Goal: Information Seeking & Learning: Learn about a topic

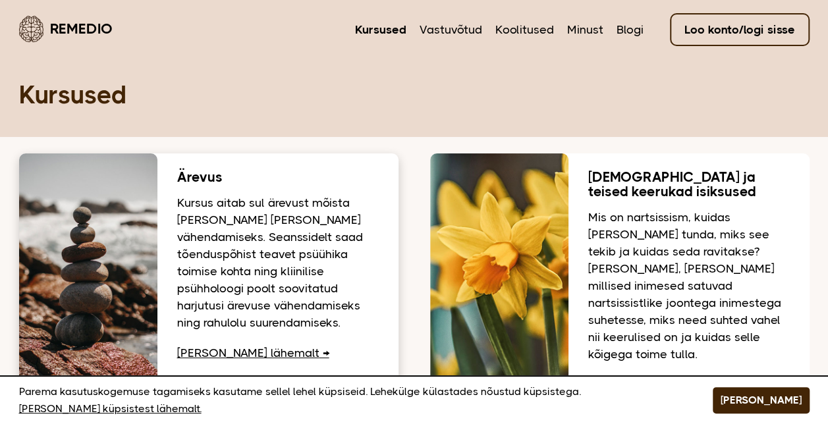
click at [217, 354] on link "Loe lähemalt" at bounding box center [253, 352] width 152 height 13
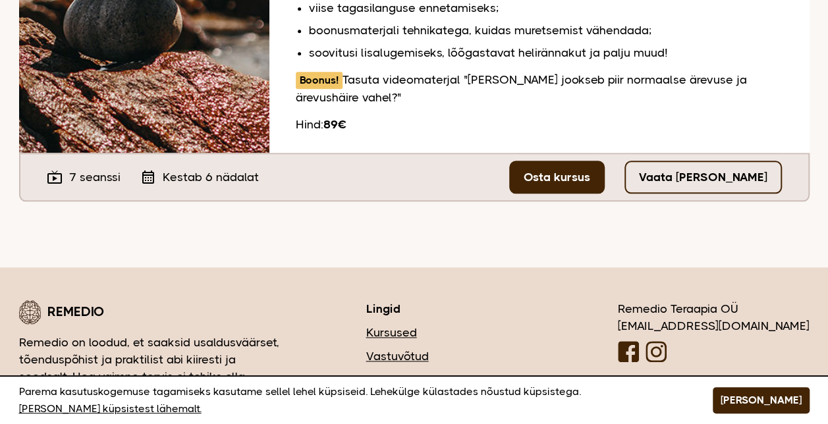
scroll to position [593, 0]
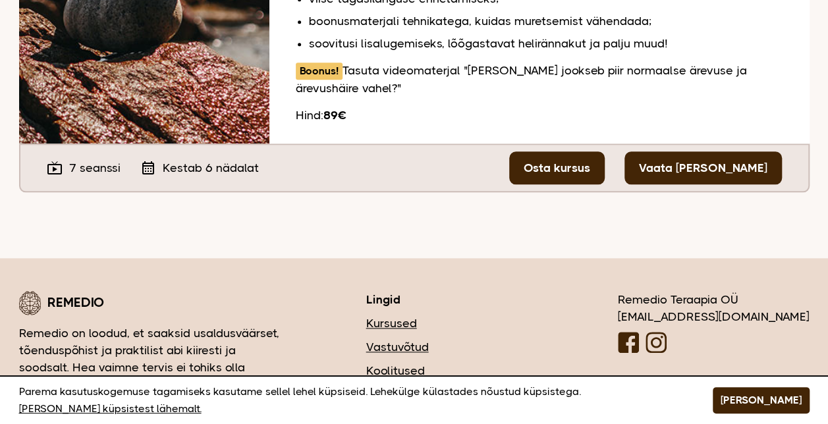
click at [670, 173] on link "Vaata [PERSON_NAME]" at bounding box center [702, 167] width 157 height 33
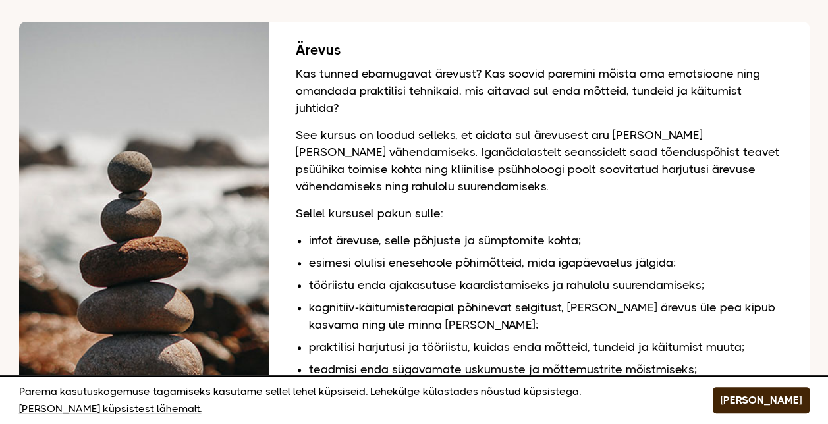
scroll to position [0, 0]
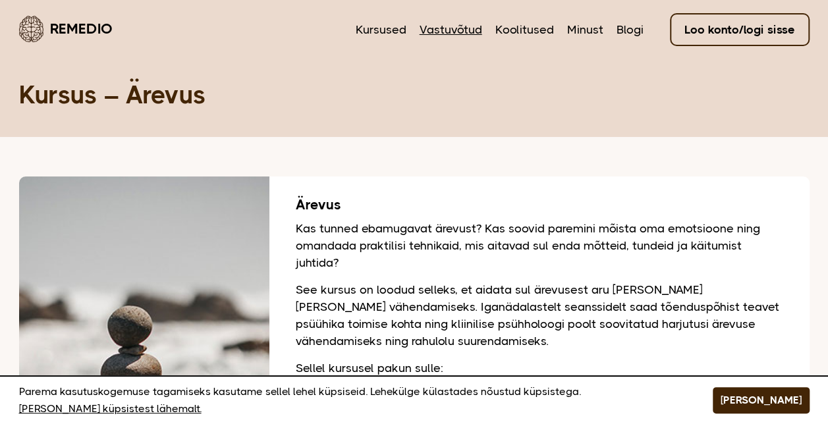
click at [437, 32] on link "Vastuvõtud" at bounding box center [450, 29] width 63 height 17
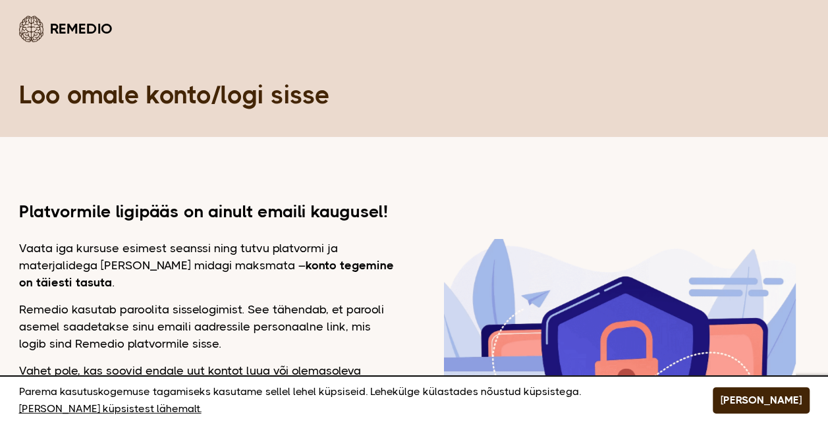
click at [510, 319] on img at bounding box center [619, 370] width 351 height 263
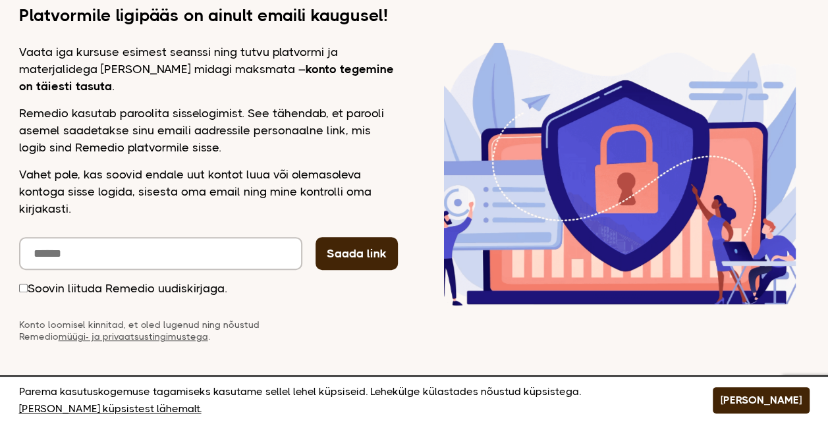
scroll to position [198, 0]
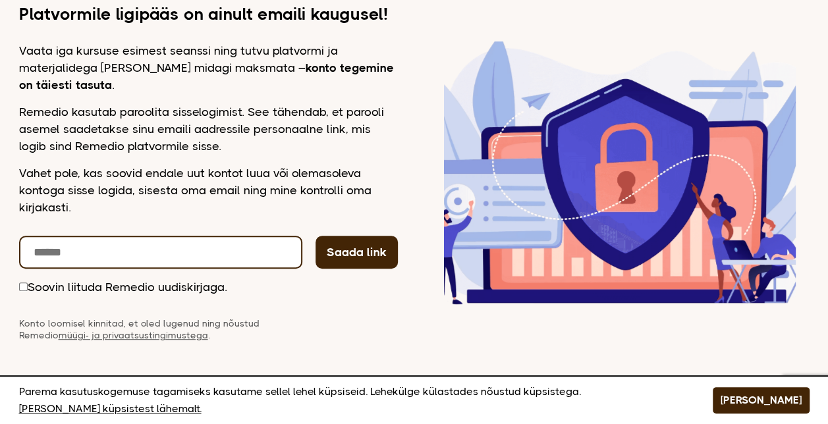
click at [201, 254] on input "email" at bounding box center [160, 252] width 283 height 33
type input "**********"
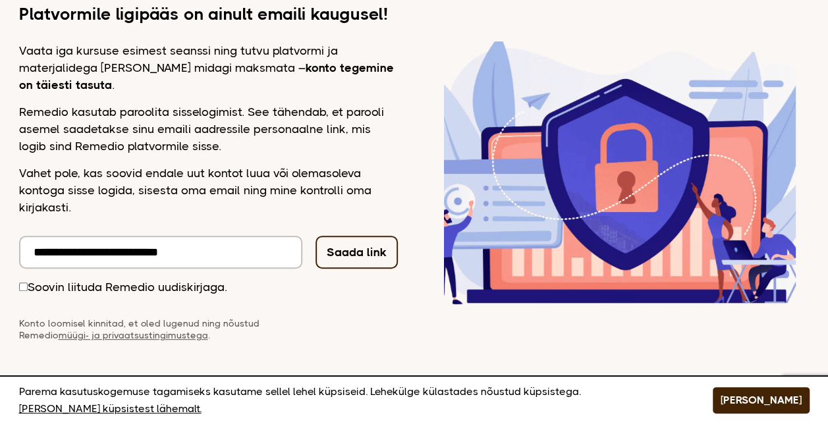
click at [378, 257] on button "Saada link" at bounding box center [356, 252] width 82 height 33
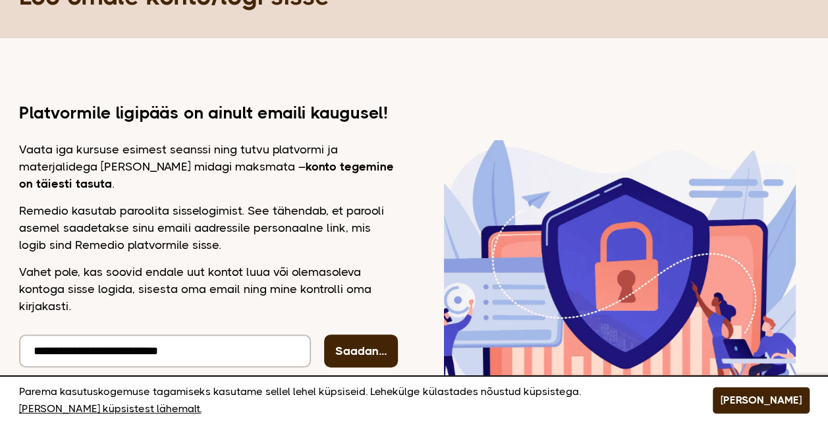
scroll to position [0, 0]
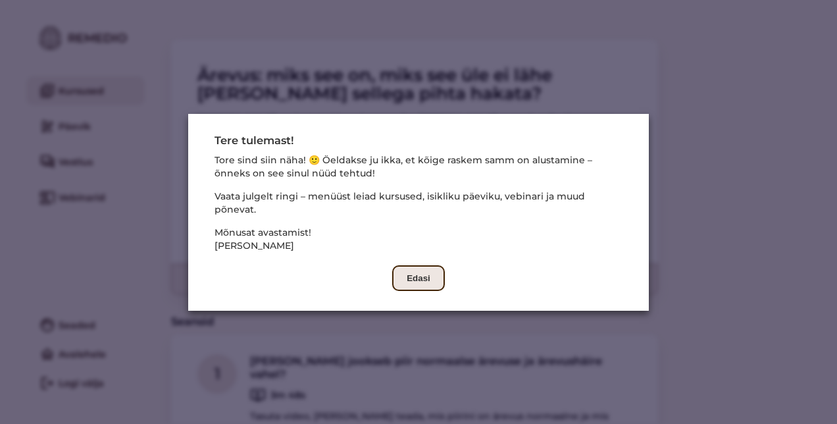
click at [404, 274] on button "Edasi" at bounding box center [418, 278] width 53 height 26
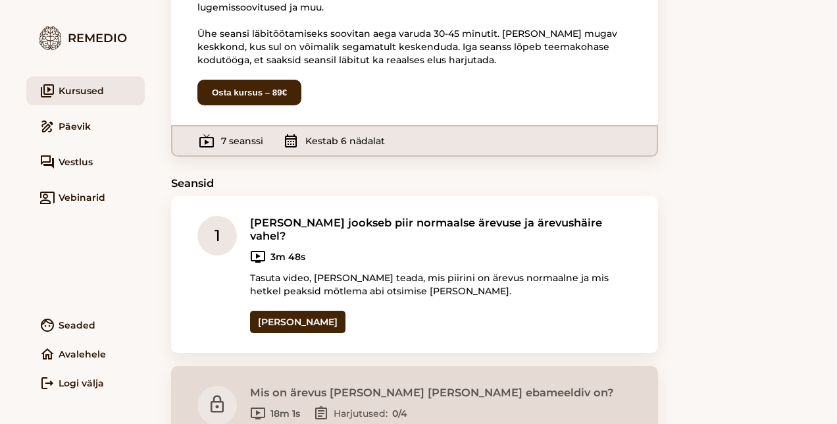
scroll to position [136, 0]
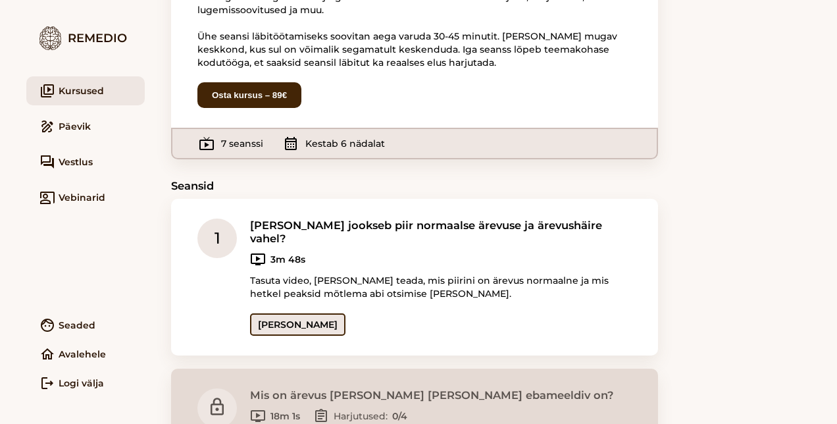
click at [302, 313] on link "Ava seanss" at bounding box center [297, 324] width 95 height 22
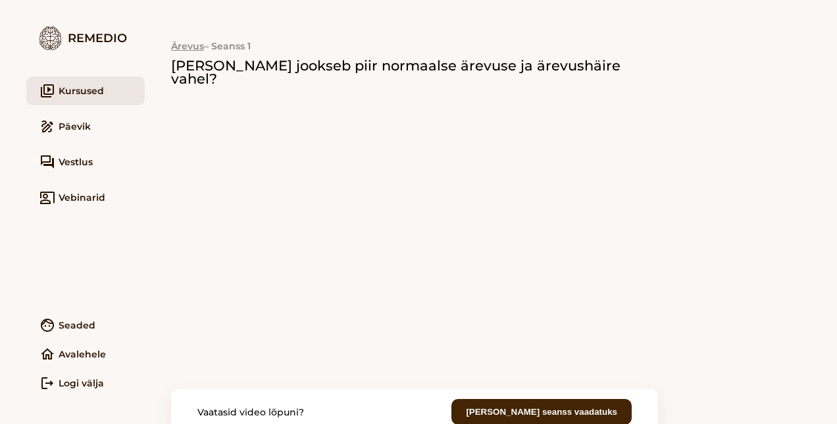
click at [530, 72] on h2 "Kust jookseb piir normaalse ärevuse ja ärevushäire vahel?" at bounding box center [414, 72] width 487 height 26
click at [493, 70] on h2 "Kust jookseb piir normaalse ärevuse ja ärevushäire vahel?" at bounding box center [414, 72] width 487 height 26
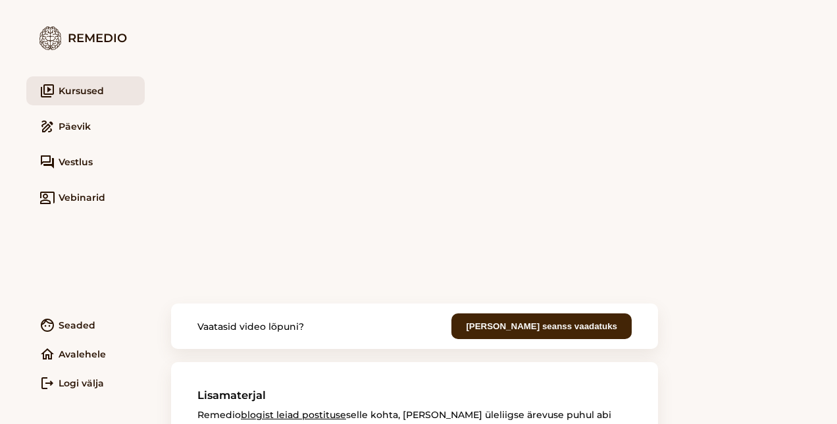
scroll to position [28, 0]
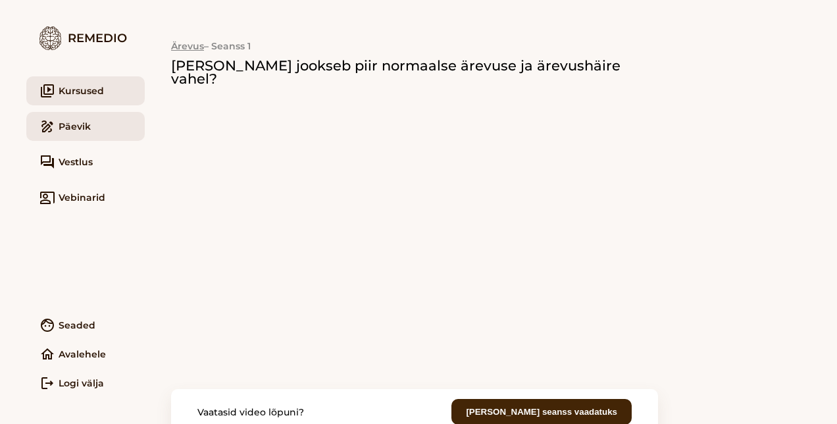
click at [88, 124] on link "draw Päevik" at bounding box center [85, 126] width 119 height 29
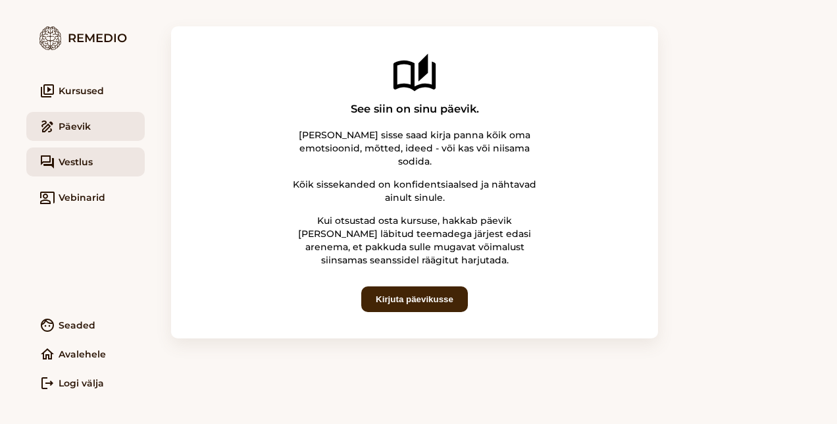
click at [84, 167] on span "Vestlus" at bounding box center [76, 161] width 34 height 13
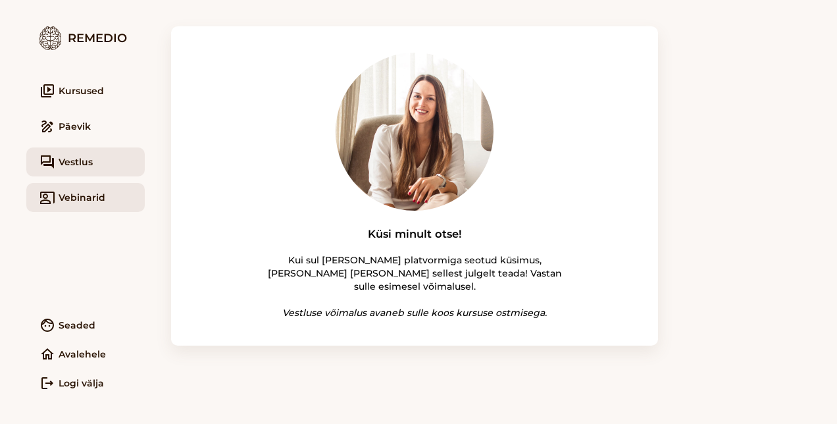
click at [111, 198] on link "co_present Vebinarid" at bounding box center [85, 197] width 119 height 29
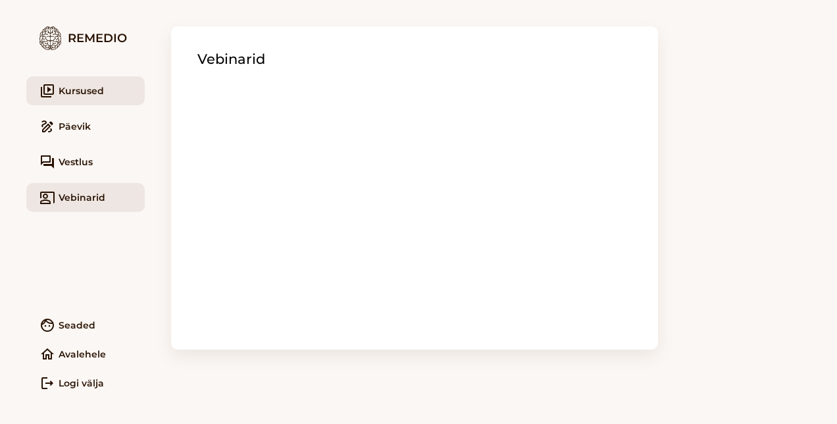
click at [99, 95] on link "video_library Kursused" at bounding box center [85, 90] width 119 height 29
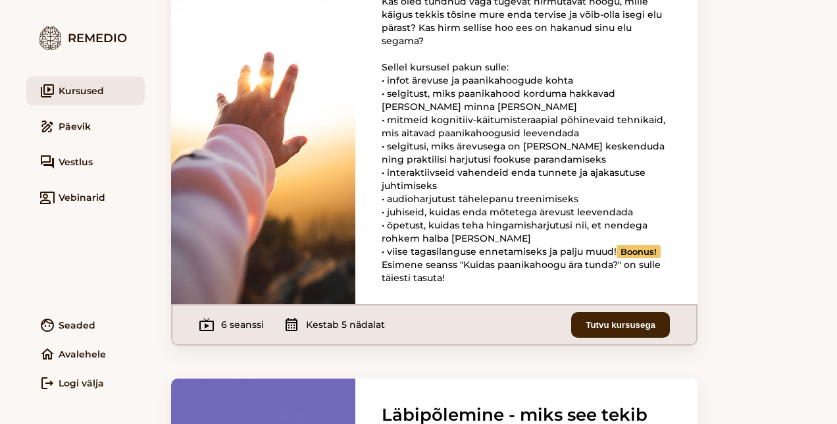
scroll to position [1317, 0]
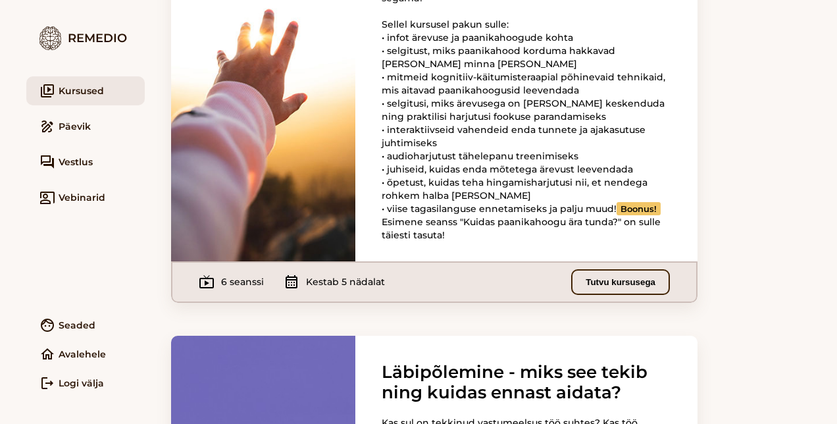
click at [593, 295] on button "Tutvu kursusega" at bounding box center [620, 282] width 99 height 26
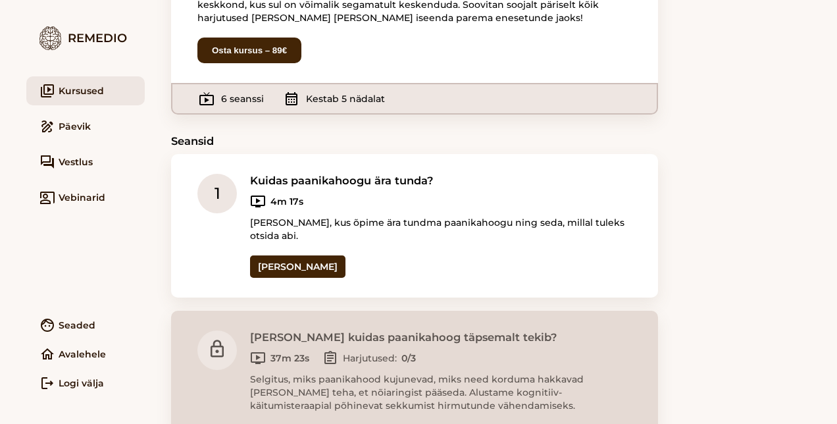
scroll to position [198, 0]
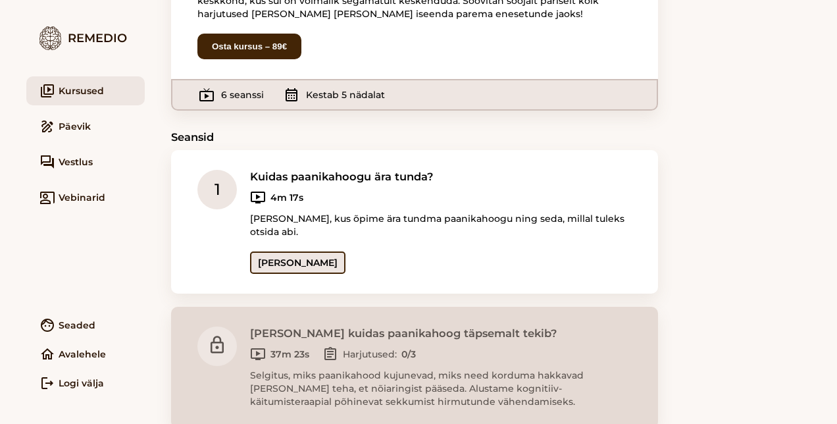
click at [302, 267] on link "[PERSON_NAME]" at bounding box center [297, 262] width 95 height 22
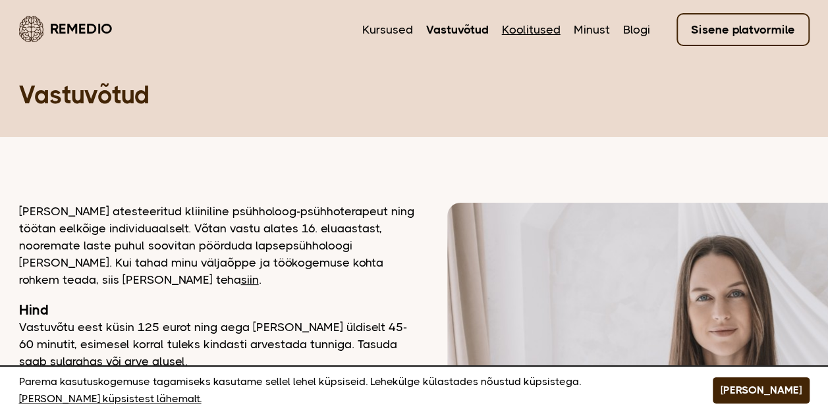
click at [523, 36] on link "Koolitused" at bounding box center [531, 29] width 59 height 17
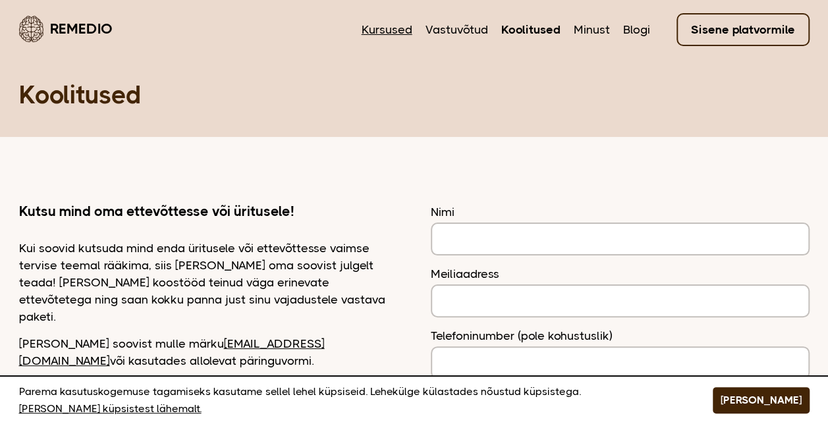
click at [401, 32] on link "Kursused" at bounding box center [386, 29] width 51 height 17
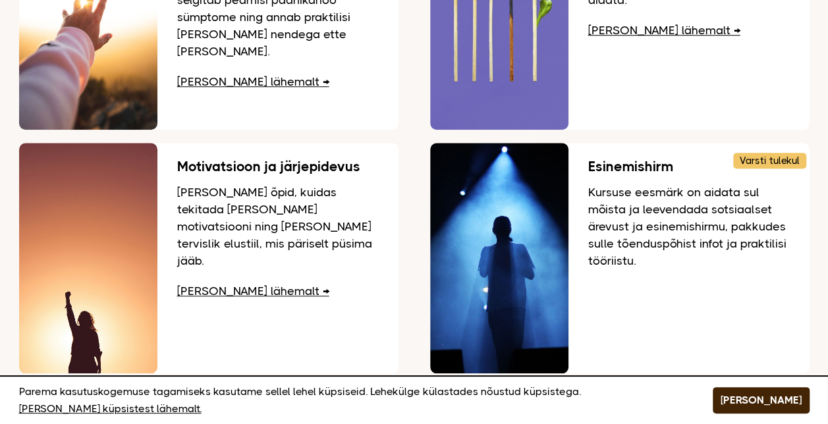
scroll to position [527, 0]
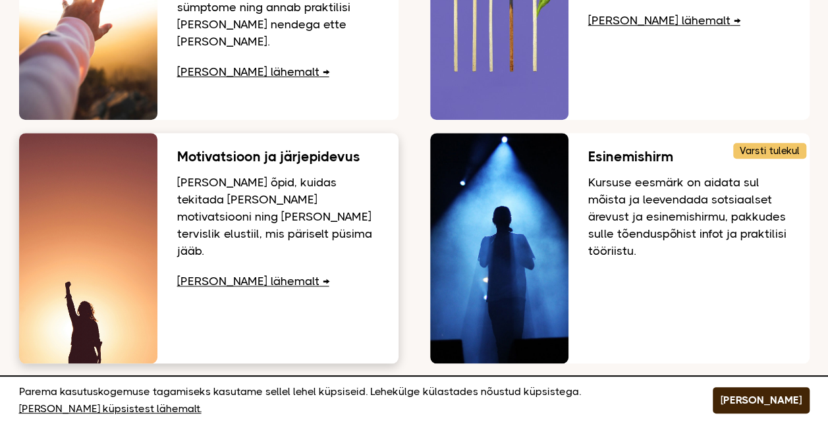
click at [247, 275] on link "Loe lähemalt" at bounding box center [253, 281] width 152 height 13
